Goal: Information Seeking & Learning: Learn about a topic

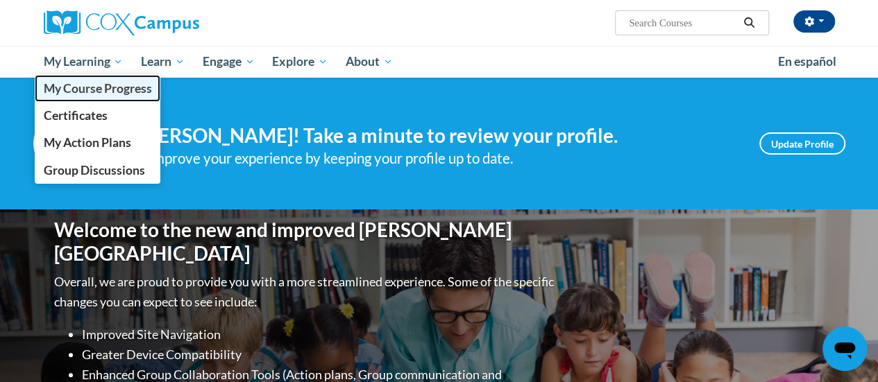
click at [90, 98] on link "My Course Progress" at bounding box center [98, 88] width 126 height 27
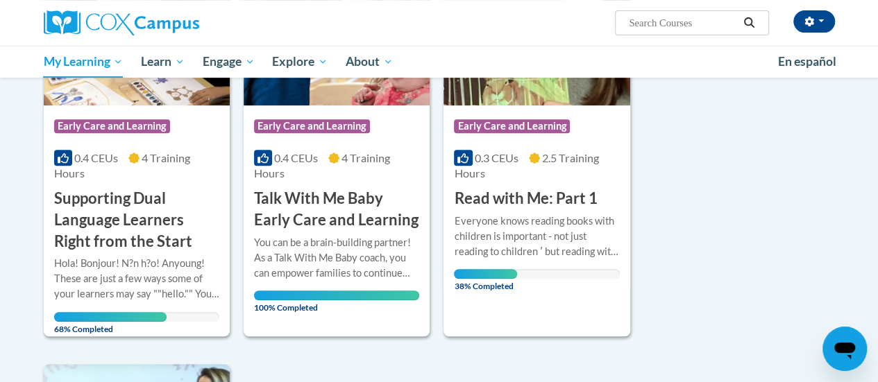
scroll to position [288, 0]
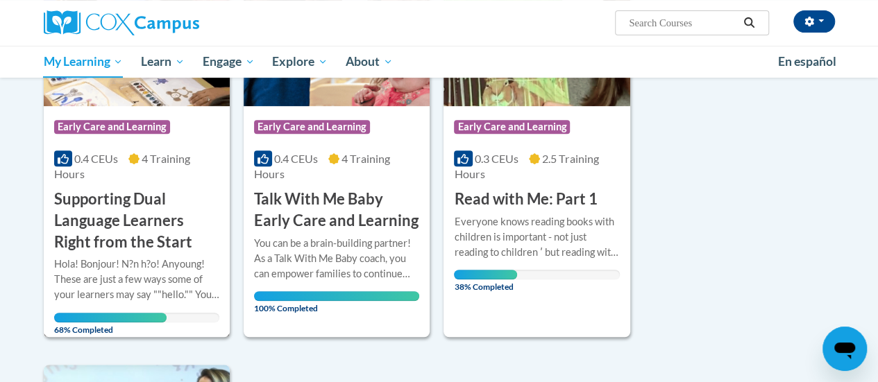
click at [119, 220] on h3 "Supporting Dual Language Learners Right from the Start" at bounding box center [136, 221] width 165 height 64
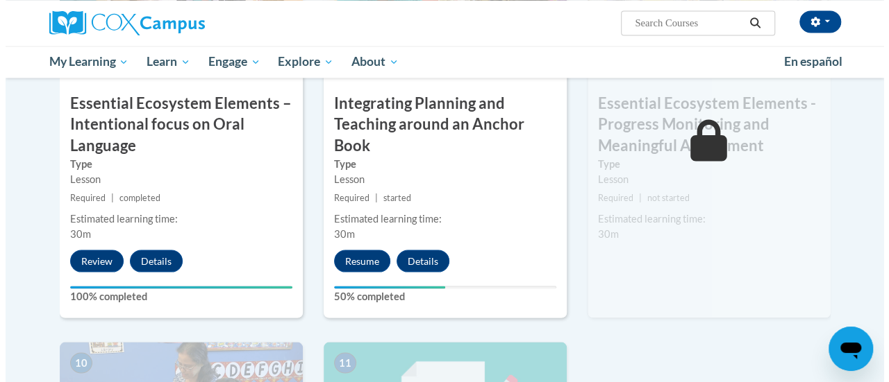
scroll to position [1245, 0]
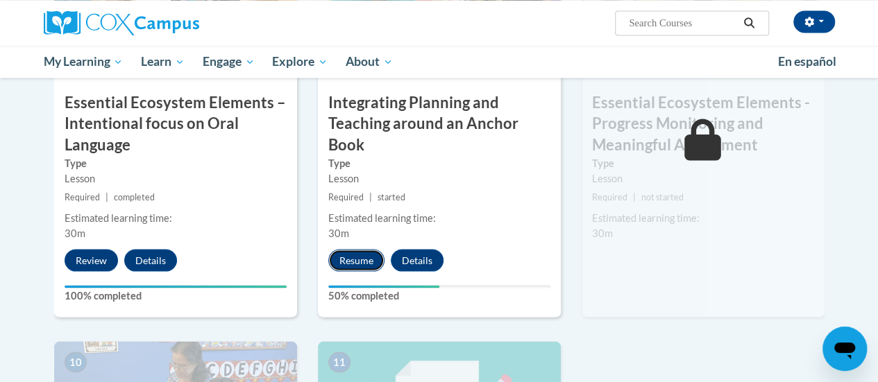
click at [369, 256] on button "Resume" at bounding box center [356, 260] width 56 height 22
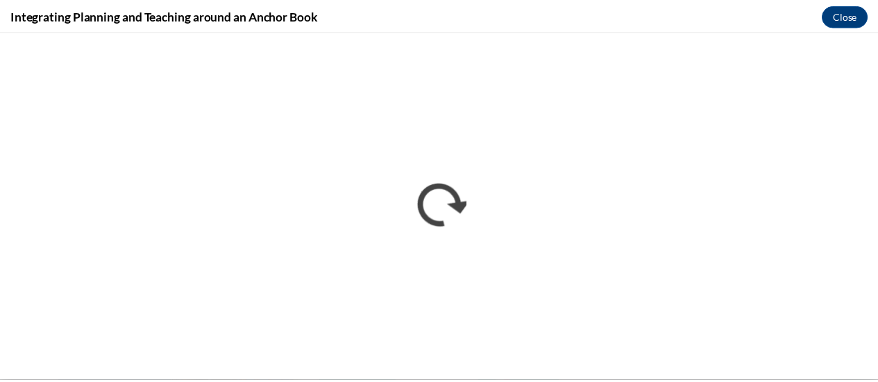
scroll to position [0, 0]
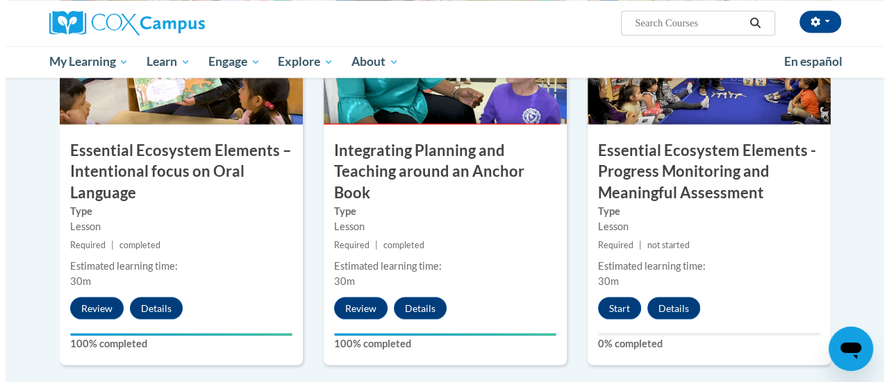
scroll to position [1173, 0]
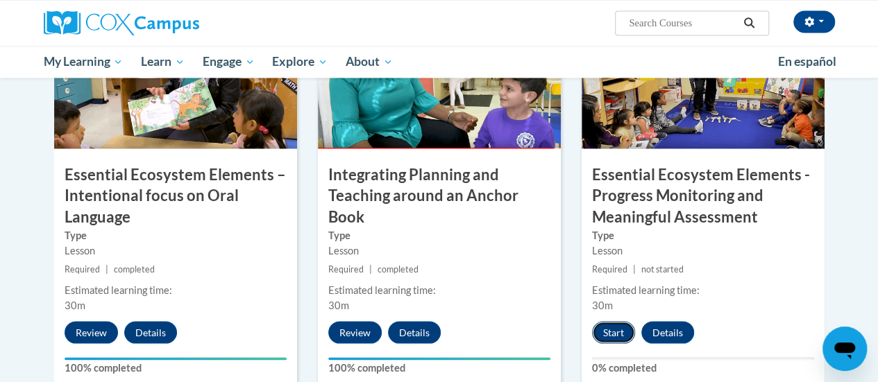
click at [608, 339] on button "Start" at bounding box center [613, 332] width 43 height 22
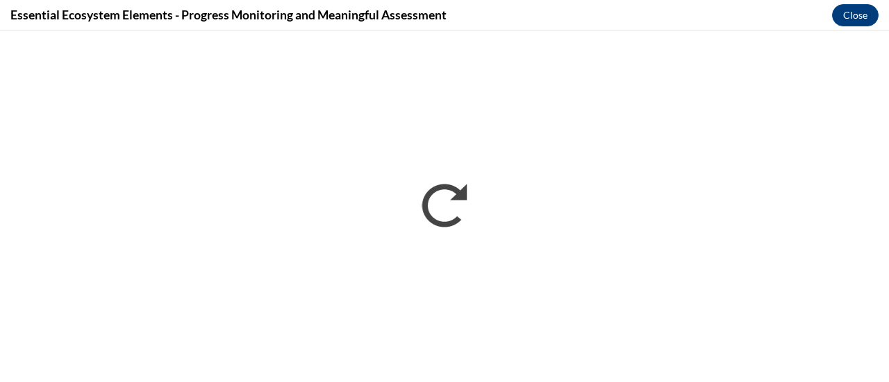
scroll to position [0, 0]
